Goal: Find contact information: Find contact information

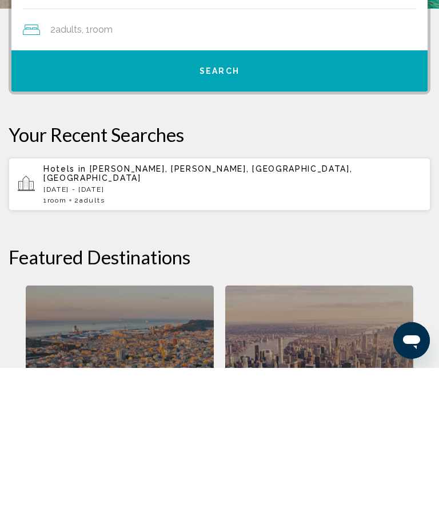
scroll to position [394, 0]
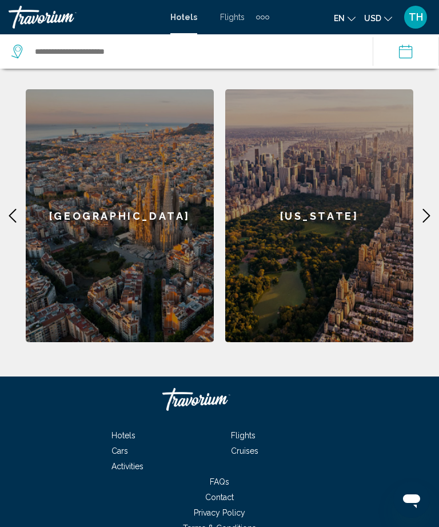
click at [222, 492] on span "Contact" at bounding box center [219, 496] width 29 height 9
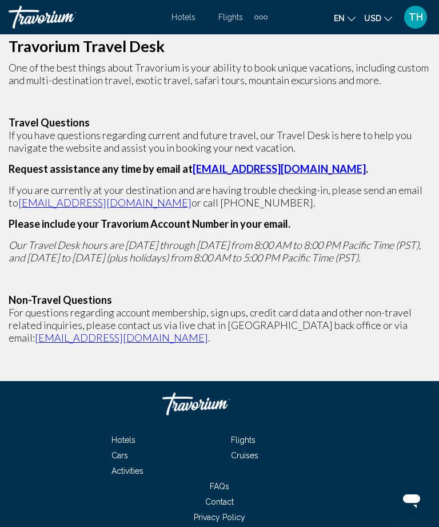
scroll to position [44, 0]
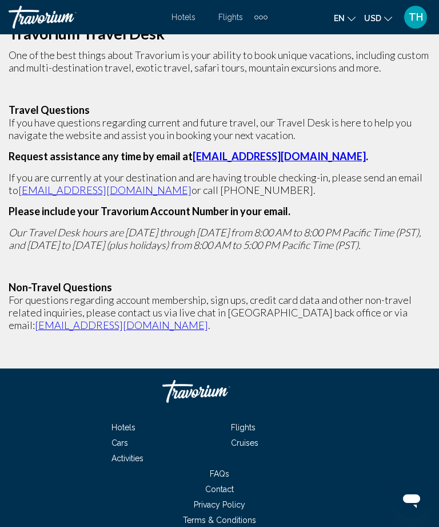
click at [224, 473] on span "FAQs" at bounding box center [219, 473] width 19 height 9
